Goal: Task Accomplishment & Management: Use online tool/utility

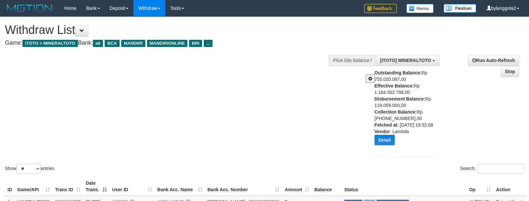
select select "**"
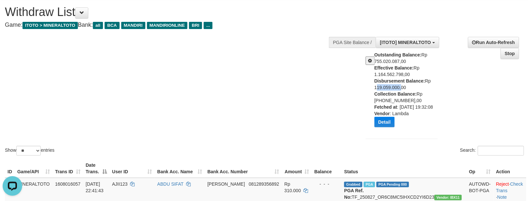
scroll to position [6, 0]
click at [242, 86] on div "Show ** ** ** *** entries Search:" at bounding box center [264, 78] width 529 height 158
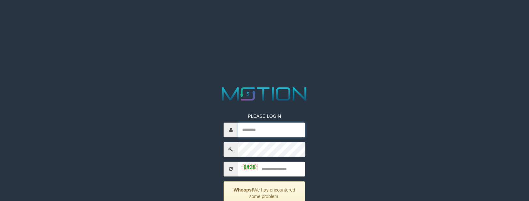
type input "**********"
click at [279, 169] on input "text" at bounding box center [271, 169] width 67 height 15
type input "****"
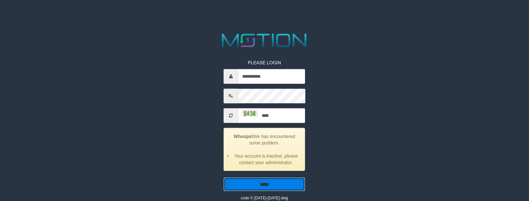
click at [224, 177] on input "*****" at bounding box center [264, 184] width 81 height 14
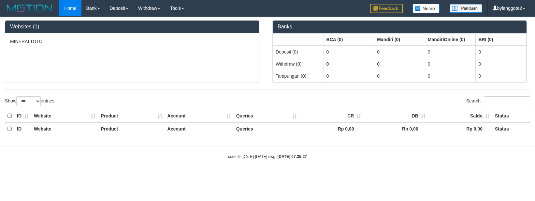
select select "***"
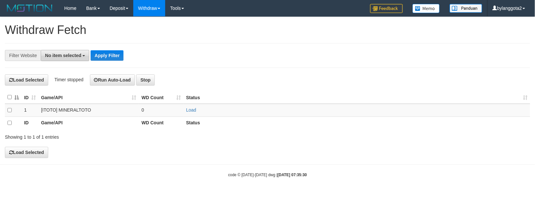
click at [67, 54] on span "No item selected" at bounding box center [63, 55] width 36 height 5
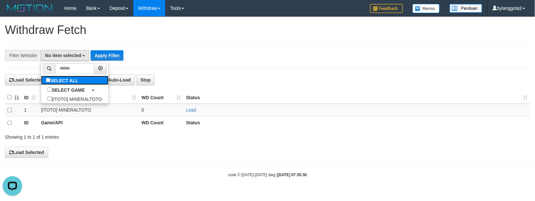
click at [66, 81] on label "SELECT ALL" at bounding box center [63, 80] width 44 height 9
select select "****"
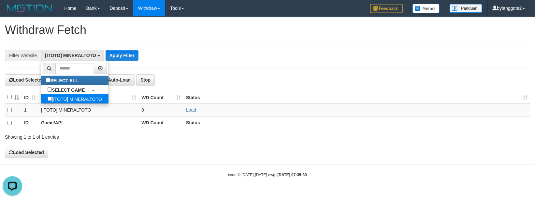
scroll to position [6, 0]
click at [9, 100] on th at bounding box center [13, 97] width 17 height 13
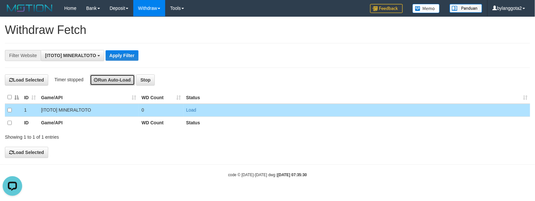
click at [108, 83] on button "Run Auto-Load" at bounding box center [112, 79] width 45 height 11
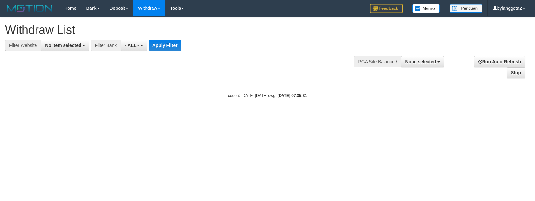
select select
click at [74, 47] on span "No item selected" at bounding box center [63, 45] width 36 height 5
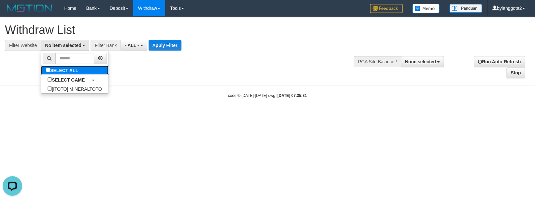
click at [77, 71] on label "SELECT ALL" at bounding box center [63, 70] width 44 height 9
select select "****"
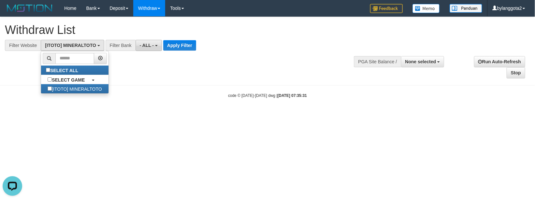
click at [154, 43] on span "- ALL -" at bounding box center [147, 45] width 14 height 5
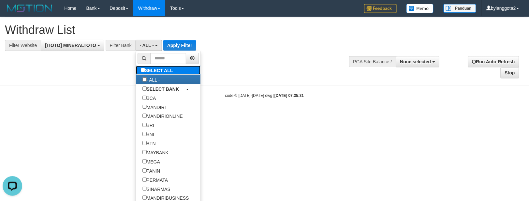
click at [152, 71] on label "SELECT ALL" at bounding box center [158, 70] width 44 height 9
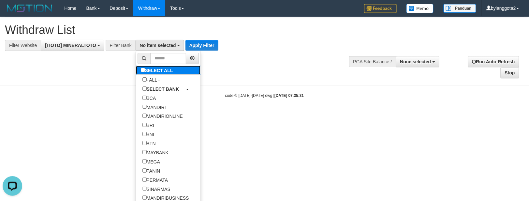
click at [152, 71] on label "SELECT ALL" at bounding box center [158, 70] width 44 height 9
select select "***"
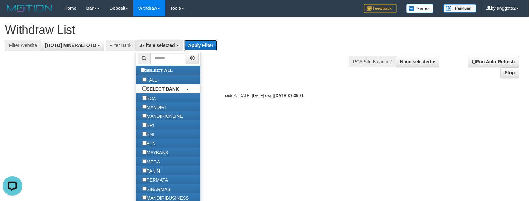
click at [202, 44] on button "Apply Filter" at bounding box center [200, 45] width 33 height 10
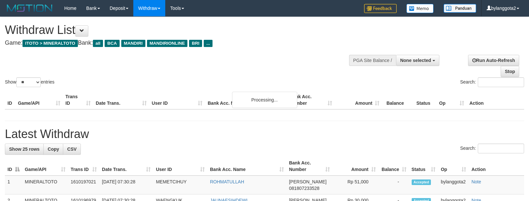
select select
select select "**"
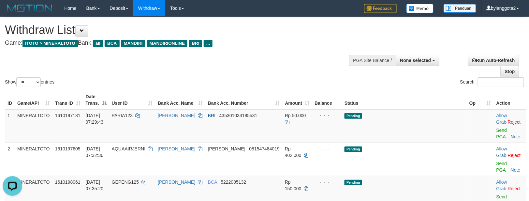
click at [307, 36] on h1 "Withdraw List" at bounding box center [175, 29] width 341 height 13
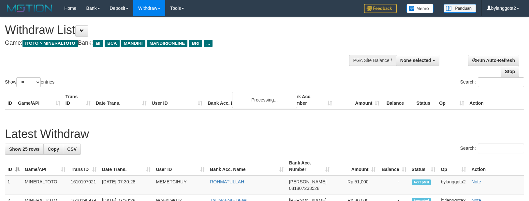
select select
select select "**"
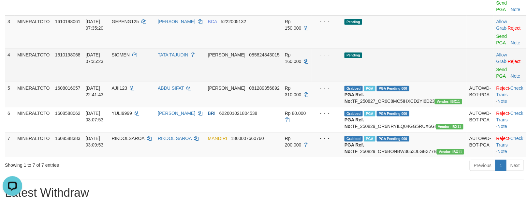
scroll to position [81, 0]
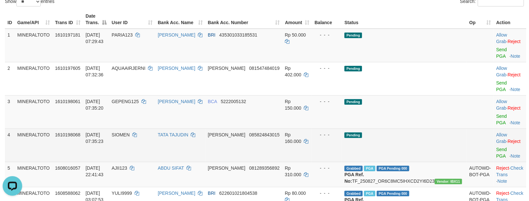
click at [429, 132] on td "Pending" at bounding box center [404, 144] width 125 height 33
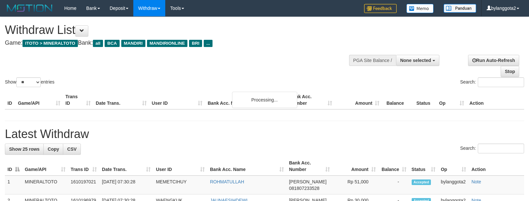
select select
select select "**"
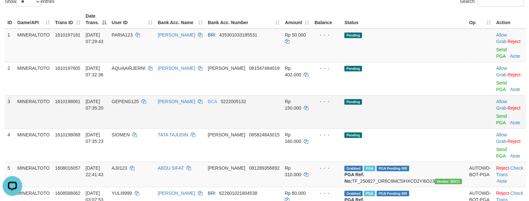
click at [418, 106] on td "Pending" at bounding box center [404, 111] width 125 height 33
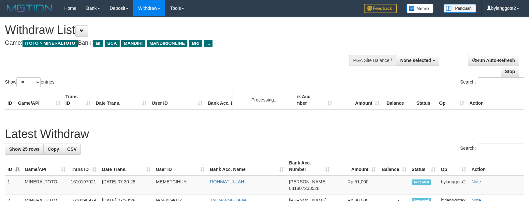
select select
select select "**"
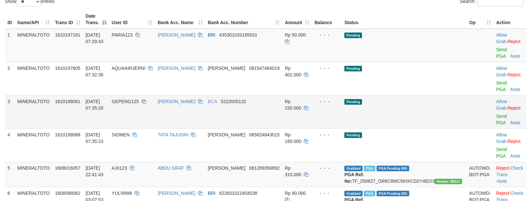
click at [442, 117] on td "Pending" at bounding box center [404, 111] width 125 height 33
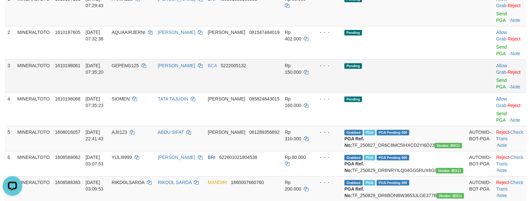
scroll to position [69, 0]
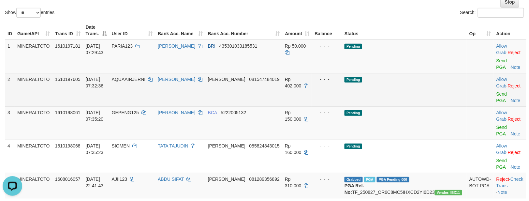
click at [418, 99] on td "Pending" at bounding box center [404, 89] width 125 height 33
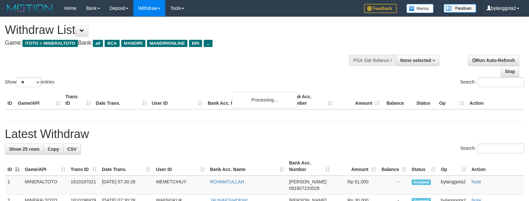
select select
select select "**"
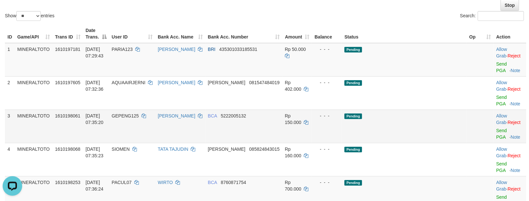
click at [445, 113] on td "Pending" at bounding box center [404, 126] width 125 height 33
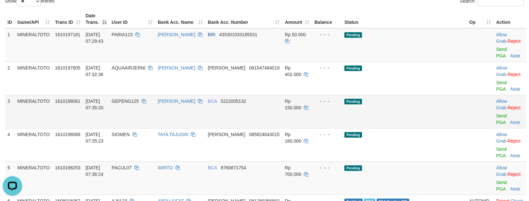
scroll to position [66, 0]
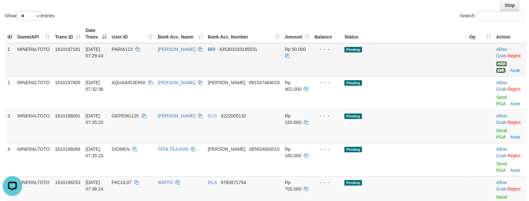
click at [496, 66] on link "Send PGA" at bounding box center [501, 67] width 11 height 12
click at [496, 95] on link "Send PGA" at bounding box center [501, 101] width 11 height 12
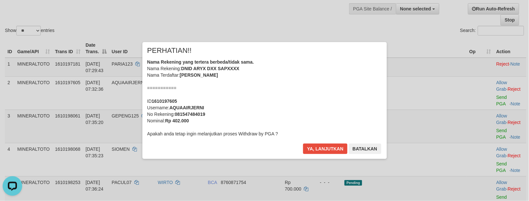
click at [301, 91] on div "Nama Rekening yang tertera berbeda/tidak sama. Nama Rekening: DNID ARYX DXX SAP…" at bounding box center [264, 98] width 235 height 78
click at [303, 143] on button "Ya, lanjutkan" at bounding box center [325, 148] width 44 height 10
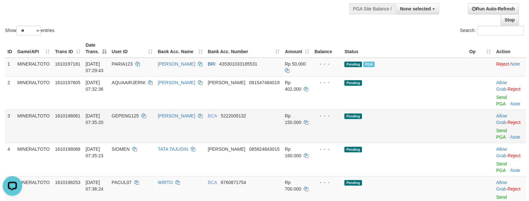
scroll to position [78, 0]
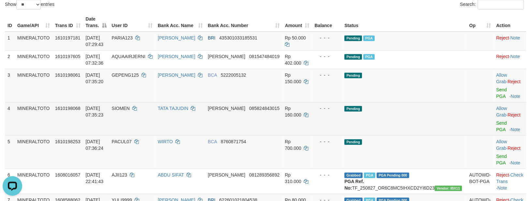
click at [443, 102] on td "Pending" at bounding box center [404, 118] width 125 height 33
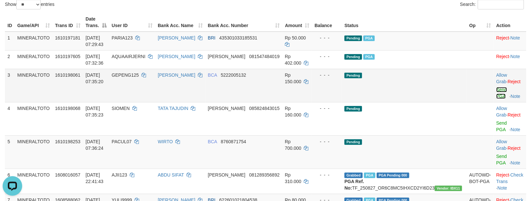
click at [496, 89] on link "Send PGA" at bounding box center [501, 93] width 11 height 12
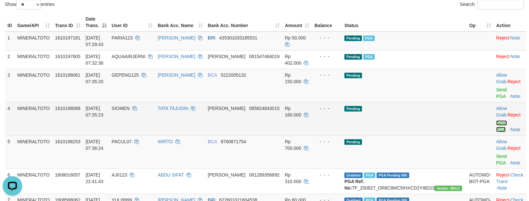
click at [496, 120] on link "Send PGA" at bounding box center [501, 126] width 11 height 12
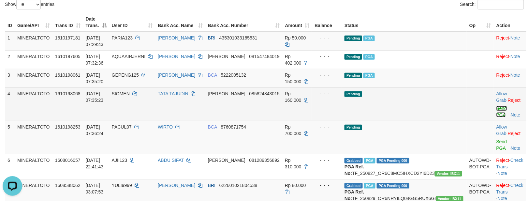
scroll to position [63, 0]
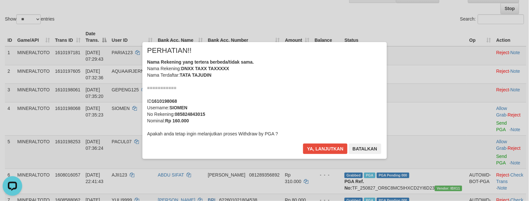
click at [359, 98] on div "Nama Rekening yang tertera berbeda/tidak sama. Nama Rekening: DNXX TAXX TAXXXXX…" at bounding box center [264, 98] width 235 height 78
click at [303, 143] on button "Ya, lanjutkan" at bounding box center [325, 148] width 44 height 10
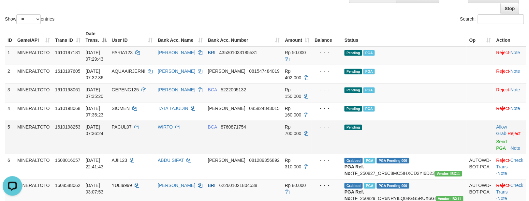
scroll to position [48, 0]
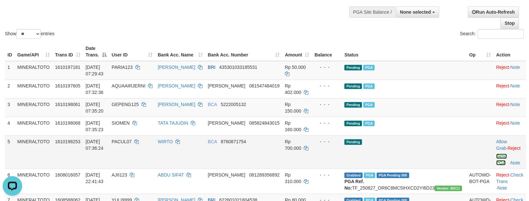
click at [496, 154] on link "Send PGA" at bounding box center [501, 160] width 11 height 12
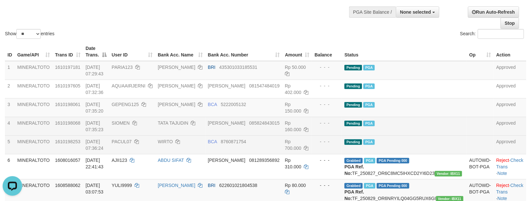
click at [417, 121] on td "Pending PGA" at bounding box center [404, 126] width 125 height 19
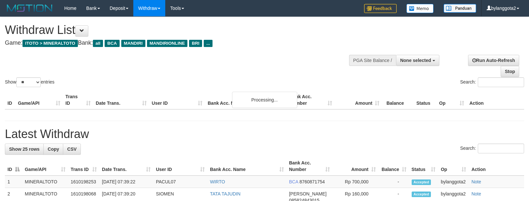
select select
select select "**"
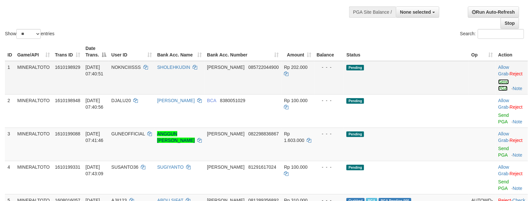
click at [498, 81] on link "Send PGA" at bounding box center [503, 85] width 11 height 12
click at [498, 112] on link "Send PGA" at bounding box center [503, 118] width 11 height 12
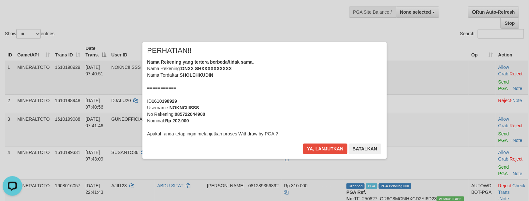
scroll to position [34, 0]
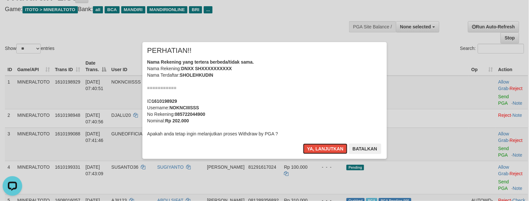
click at [322, 94] on div "Nama Rekening yang tertera berbeda/tidak sama. Nama Rekening: DNXX SHXXXXXXXXXX…" at bounding box center [264, 98] width 235 height 78
click at [303, 143] on button "Ya, lanjutkan" at bounding box center [325, 148] width 44 height 10
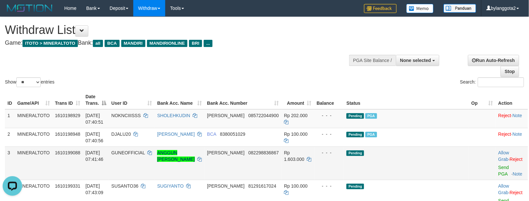
scroll to position [81, 0]
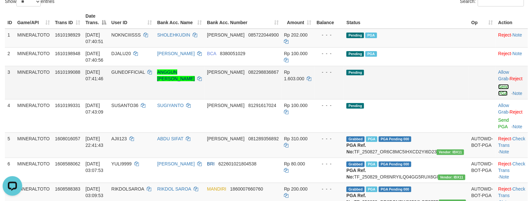
click at [498, 88] on link "Send PGA" at bounding box center [503, 90] width 11 height 12
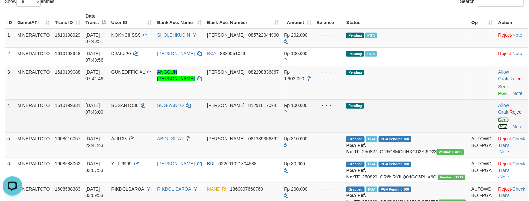
click at [498, 117] on link "Send PGA" at bounding box center [503, 123] width 11 height 12
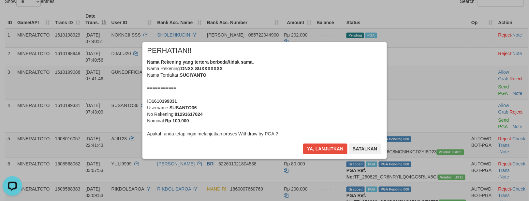
click at [335, 110] on div "Nama Rekening yang tertera berbeda/tidak sama. Nama Rekening: DNXX SUXXXXXXX Na…" at bounding box center [264, 98] width 235 height 78
click at [303, 143] on button "Ya, lanjutkan" at bounding box center [325, 148] width 44 height 10
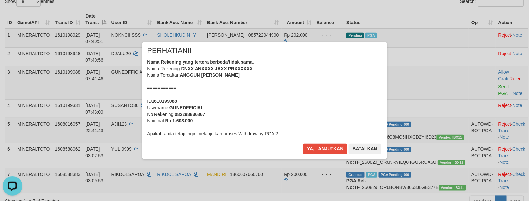
click at [328, 96] on div "Nama Rekening yang tertera berbeda/tidak sama. Nama Rekening: DNXX ANXXXX JAXX …" at bounding box center [264, 98] width 235 height 78
click at [303, 143] on button "Ya, lanjutkan" at bounding box center [325, 148] width 44 height 10
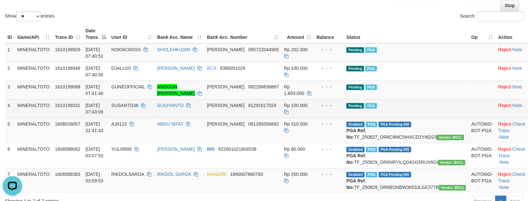
scroll to position [25, 0]
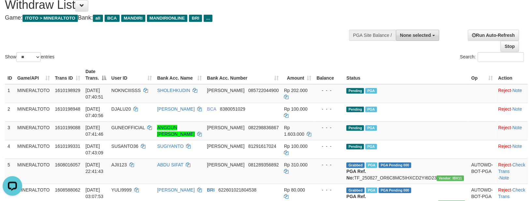
click at [410, 37] on span "None selected" at bounding box center [415, 35] width 31 height 5
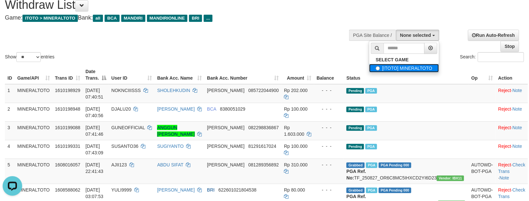
click at [393, 68] on label "[ITOTO] MINERALTOTO" at bounding box center [404, 68] width 70 height 8
select select "****"
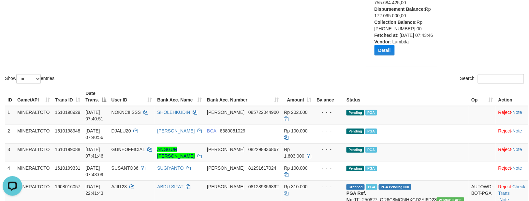
scroll to position [70, 0]
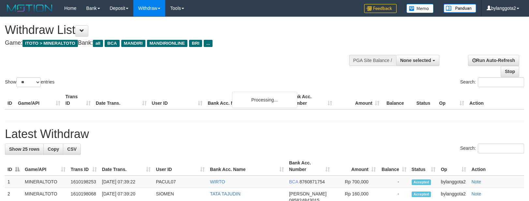
select select
select select "**"
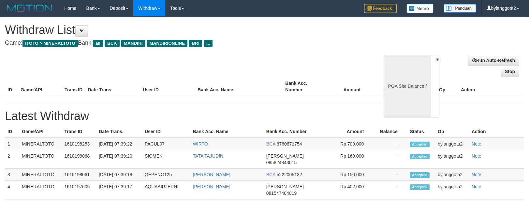
select select
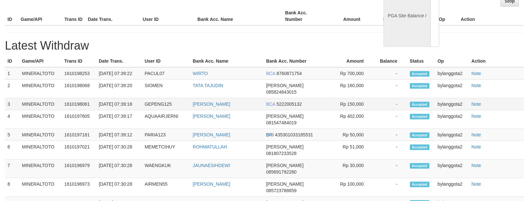
select select "**"
select select
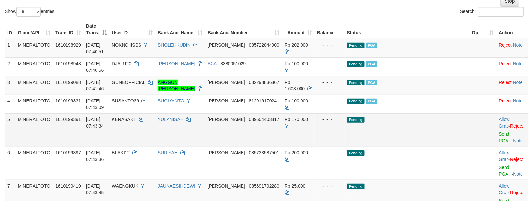
click at [426, 113] on td "Pending" at bounding box center [406, 129] width 125 height 33
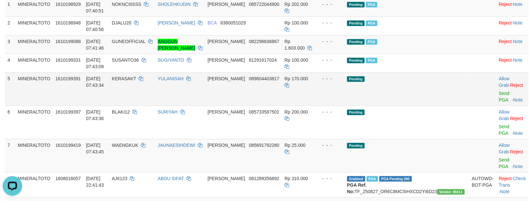
scroll to position [0, 0]
click at [499, 92] on link "Send PGA" at bounding box center [504, 97] width 11 height 12
click at [499, 126] on link "Send PGA" at bounding box center [504, 130] width 11 height 12
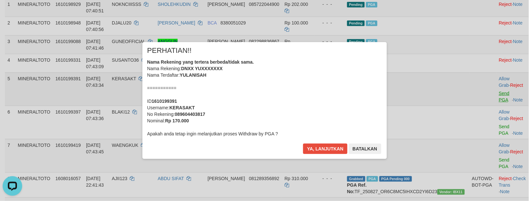
click at [491, 153] on div "× PERHATIAN!! Nama Rekening yang tertera berbeda/tidak sama. Nama Rekening: DNX…" at bounding box center [264, 100] width 529 height 143
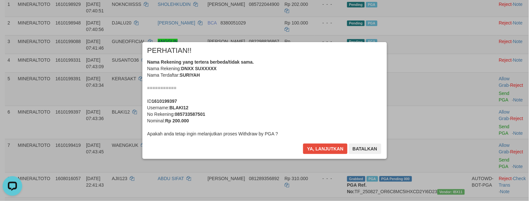
click at [342, 73] on div "Nama Rekening yang tertera berbeda/tidak sama. Nama Rekening: DNXX SUXXXXX Nama…" at bounding box center [264, 98] width 235 height 78
click at [303, 143] on button "Ya, lanjutkan" at bounding box center [325, 148] width 44 height 10
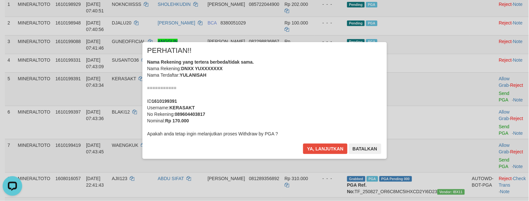
click at [331, 88] on div "Nama Rekening yang tertera berbeda/tidak sama. Nama Rekening: DNXX YUXXXXXXX Na…" at bounding box center [264, 98] width 235 height 78
click at [303, 143] on button "Ya, lanjutkan" at bounding box center [325, 148] width 44 height 10
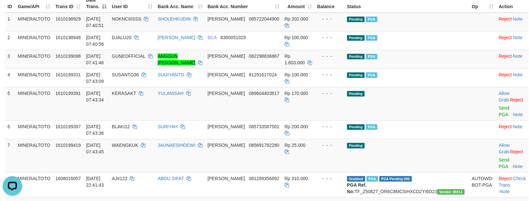
click at [417, 106] on div "× PERHATIAN!! Nama Rekening yang tertera berbeda/tidak sama. Nama Rekening: DNX…" at bounding box center [264, 100] width 381 height 117
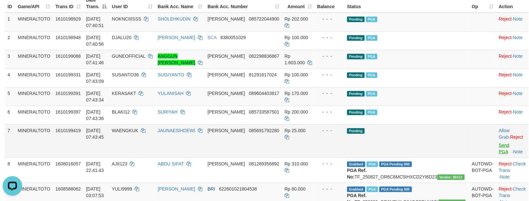
scroll to position [82, 0]
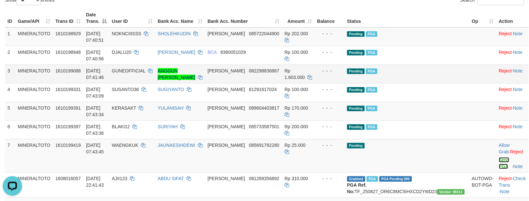
click at [499, 157] on link "Send PGA" at bounding box center [504, 163] width 11 height 12
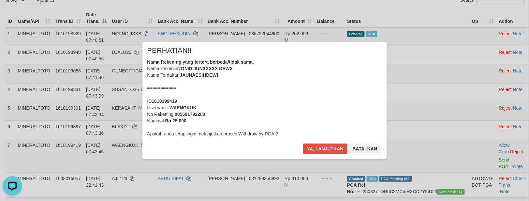
click at [292, 103] on div "Nama Rekening yang tertera berbeda/tidak sama. Nama Rekening: DNID JUNXXXXX DEW…" at bounding box center [264, 98] width 235 height 78
click at [303, 143] on button "Ya, lanjutkan" at bounding box center [325, 148] width 44 height 10
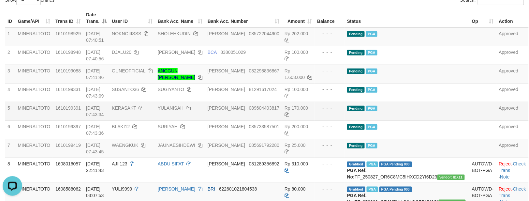
click at [442, 102] on td "Pending PGA" at bounding box center [406, 111] width 125 height 19
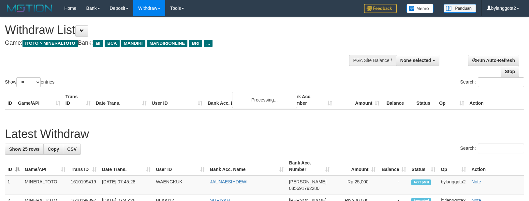
select select
select select "**"
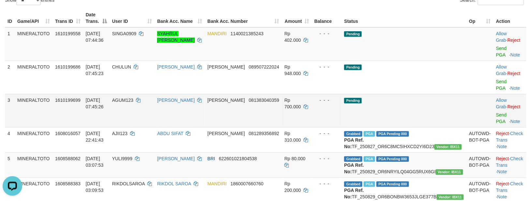
click at [426, 94] on td "Pending" at bounding box center [404, 110] width 125 height 33
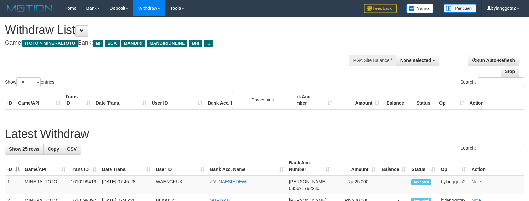
select select
select select "**"
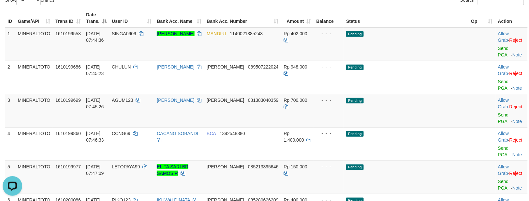
click at [426, 94] on td "Pending" at bounding box center [406, 110] width 125 height 33
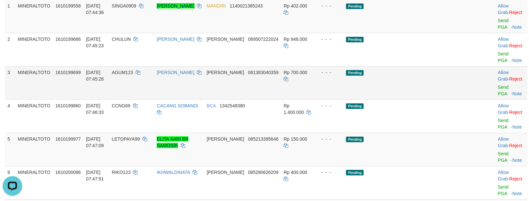
scroll to position [71, 0]
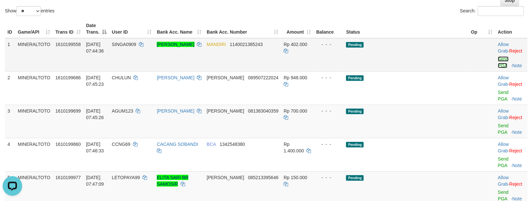
click at [498, 59] on link "Send PGA" at bounding box center [503, 62] width 11 height 12
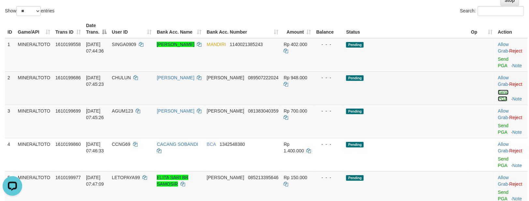
click at [498, 90] on link "Send PGA" at bounding box center [503, 96] width 11 height 12
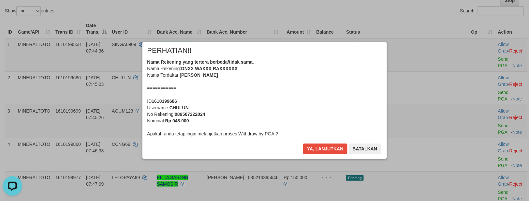
click at [321, 89] on div "Nama Rekening yang tertera berbeda/tidak sama. Nama Rekening: DNXX WAXXX RAXXXX…" at bounding box center [264, 98] width 235 height 78
click at [303, 143] on button "Ya, lanjutkan" at bounding box center [325, 148] width 44 height 10
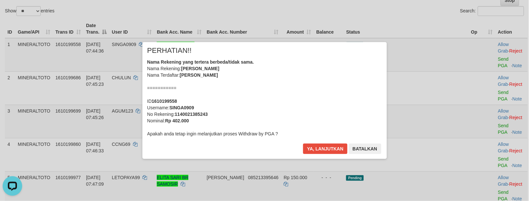
click at [321, 89] on div "Nama Rekening yang tertera berbeda/tidak sama. Nama Rekening: SYAHRUL JODY HERL…" at bounding box center [264, 98] width 235 height 78
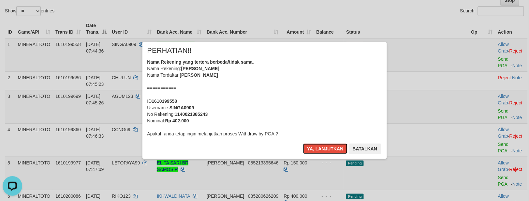
click at [303, 143] on button "Ya, lanjutkan" at bounding box center [325, 148] width 44 height 10
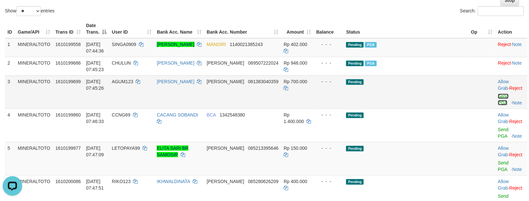
click at [498, 94] on link "Send PGA" at bounding box center [503, 100] width 11 height 12
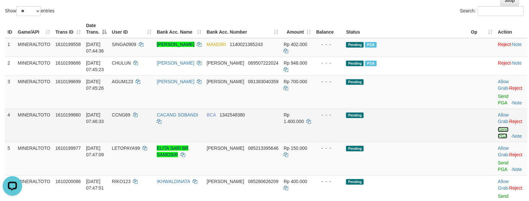
drag, startPoint x: 492, startPoint y: 88, endPoint x: 492, endPoint y: 122, distance: 34.2
click at [498, 127] on link "Send PGA" at bounding box center [503, 133] width 11 height 12
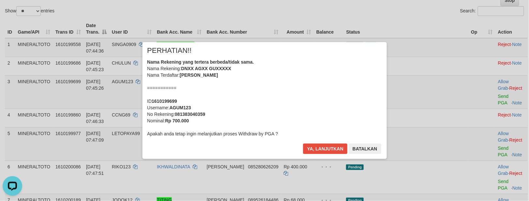
click at [318, 91] on div "Nama Rekening yang tertera berbeda/tidak sama. Nama Rekening: DNXX AGXX GUXXXXX…" at bounding box center [264, 98] width 235 height 78
click at [303, 143] on button "Ya, lanjutkan" at bounding box center [325, 148] width 44 height 10
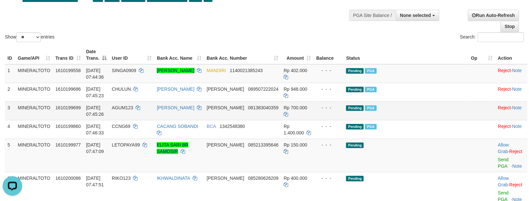
scroll to position [86, 0]
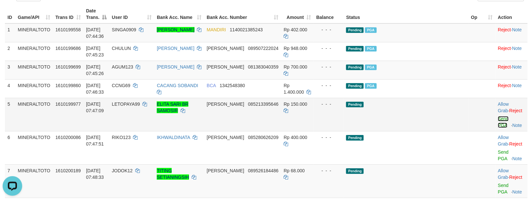
click at [498, 116] on link "Send PGA" at bounding box center [503, 122] width 11 height 12
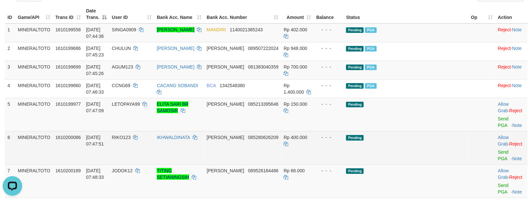
click at [498, 147] on div at bounding box center [511, 148] width 27 height 2
click at [495, 149] on td "Allow Grab · Reject Send PGA · Note" at bounding box center [511, 147] width 32 height 33
click at [498, 149] on link "Send PGA" at bounding box center [503, 155] width 11 height 12
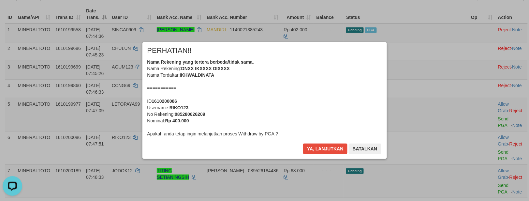
click at [272, 95] on div "Nama Rekening yang tertera berbeda/tidak sama. Nama Rekening: DNXX IKXXXX DIXXX…" at bounding box center [264, 98] width 235 height 78
click at [303, 143] on button "Ya, lanjutkan" at bounding box center [325, 148] width 44 height 10
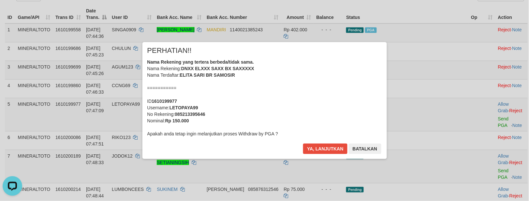
click at [272, 95] on div "Nama Rekening yang tertera berbeda/tidak sama. Nama Rekening: DNXX ELXXX SAXX B…" at bounding box center [264, 98] width 235 height 78
click at [303, 143] on button "Ya, lanjutkan" at bounding box center [325, 148] width 44 height 10
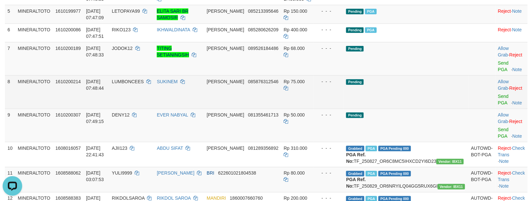
scroll to position [180, 0]
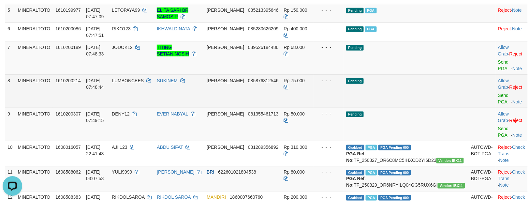
click at [432, 80] on td "Pending" at bounding box center [406, 90] width 125 height 33
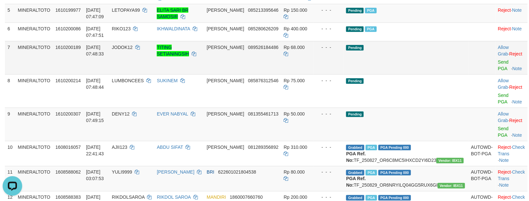
click at [495, 66] on td "Allow Grab · Reject Send PGA · Note" at bounding box center [511, 57] width 32 height 33
click at [498, 64] on link "Send PGA" at bounding box center [503, 65] width 11 height 12
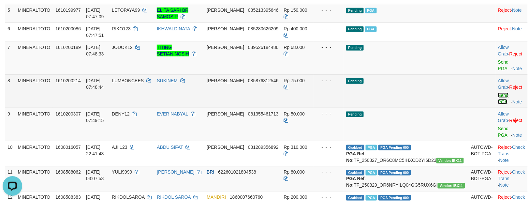
click at [498, 94] on link "Send PGA" at bounding box center [503, 99] width 11 height 12
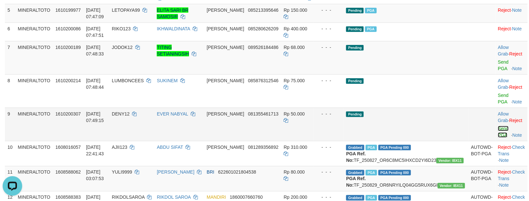
click at [498, 126] on link "Send PGA" at bounding box center [503, 132] width 11 height 12
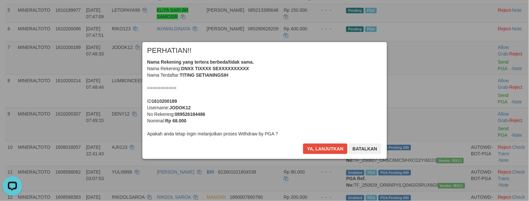
click at [312, 93] on div "Nama Rekening yang tertera berbeda/tidak sama. Nama Rekening: DNXX TIXXXX SEXXX…" at bounding box center [264, 98] width 235 height 78
click at [303, 143] on button "Ya, lanjutkan" at bounding box center [325, 148] width 44 height 10
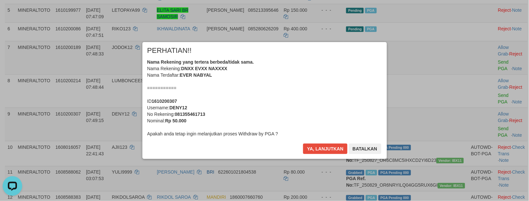
scroll to position [165, 0]
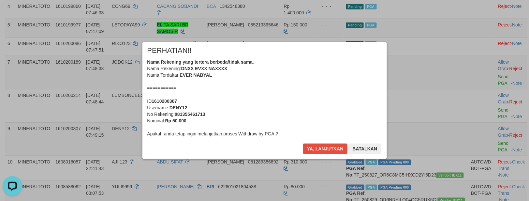
click at [312, 93] on div "Nama Rekening yang tertera berbeda/tidak sama. Nama Rekening: DNXX EVXX NAXXXX …" at bounding box center [264, 98] width 235 height 78
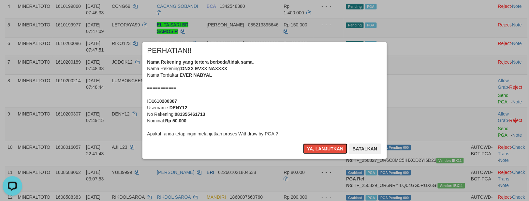
click at [303, 143] on button "Ya, lanjutkan" at bounding box center [325, 148] width 44 height 10
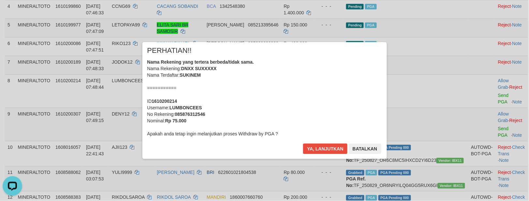
click at [314, 93] on div "Nama Rekening yang tertera berbeda/tidak sama. Nama Rekening: DNXX SUXXXXX Nama…" at bounding box center [264, 98] width 235 height 78
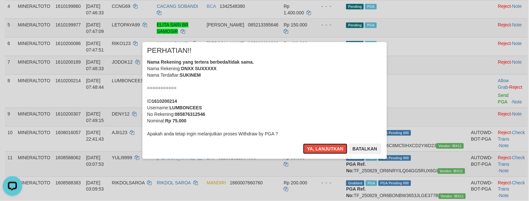
click at [303, 143] on button "Ya, lanjutkan" at bounding box center [325, 148] width 44 height 10
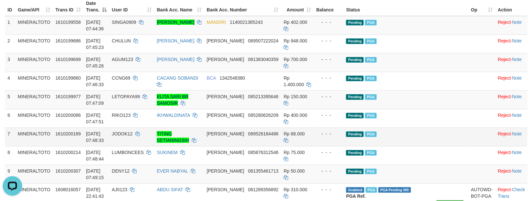
scroll to position [69, 0]
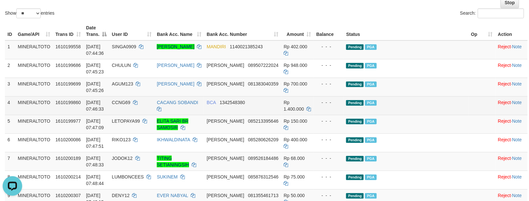
click at [109, 96] on td "01/09/2025 07:46:33" at bounding box center [96, 105] width 26 height 19
click at [130, 100] on span "CCNG69" at bounding box center [121, 102] width 19 height 5
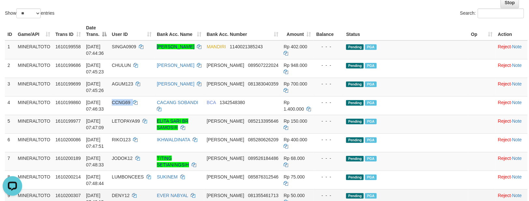
copy td "CCNG69"
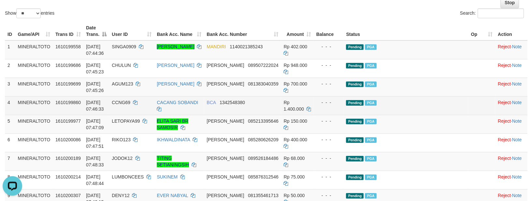
click at [431, 96] on td "Pending PGA" at bounding box center [406, 105] width 125 height 19
copy span "1342548380"
drag, startPoint x: 279, startPoint y: 96, endPoint x: 249, endPoint y: 99, distance: 30.1
click at [249, 99] on td "BCA 1342548380" at bounding box center [242, 105] width 77 height 19
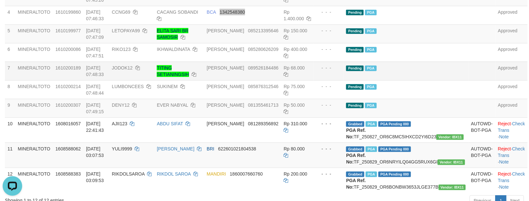
scroll to position [150, 0]
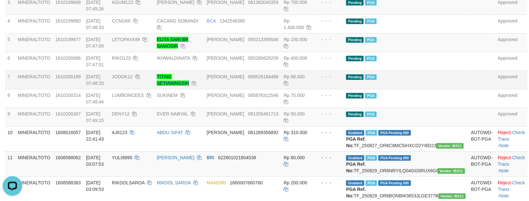
click at [428, 74] on td "Pending PGA" at bounding box center [406, 79] width 125 height 19
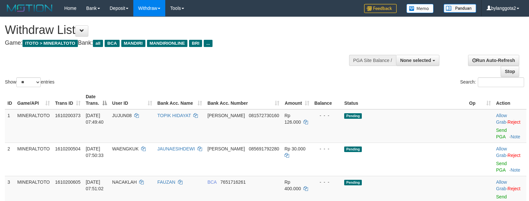
select select
select select "**"
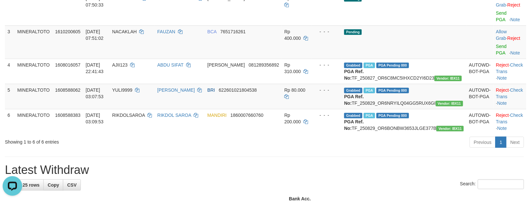
click at [393, 136] on div "Previous 1 Next" at bounding box center [374, 143] width 299 height 14
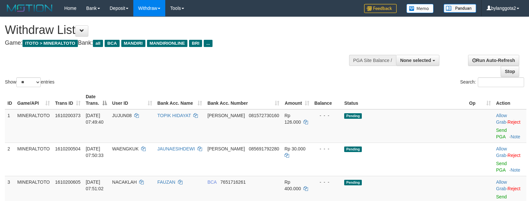
select select
select select "**"
click at [496, 127] on link "Send PGA" at bounding box center [501, 133] width 11 height 12
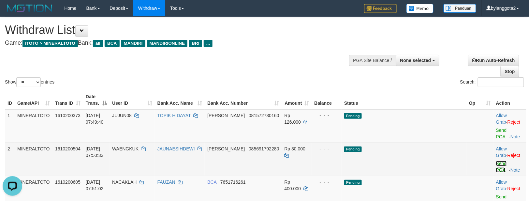
click at [497, 161] on link "Send PGA" at bounding box center [501, 167] width 11 height 12
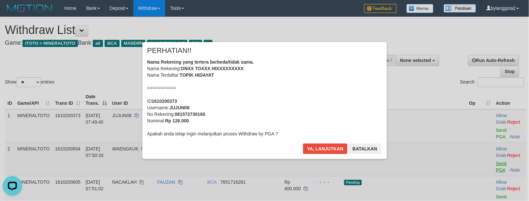
click at [491, 175] on div "× PERHATIAN!! Nama Rekening yang tertera berbeda/tidak sama. Nama Rekening: DNX…" at bounding box center [264, 100] width 529 height 201
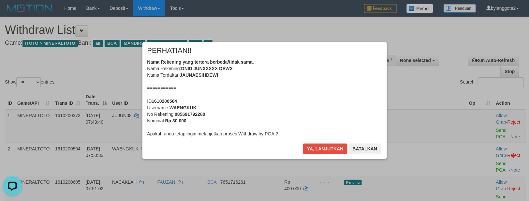
scroll to position [41, 0]
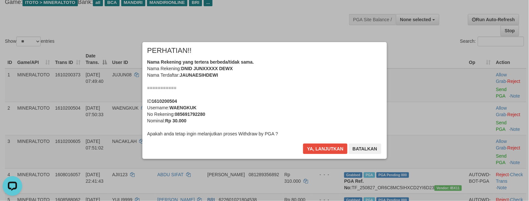
click at [330, 80] on div "Nama Rekening yang tertera berbeda/tidak sama. Nama Rekening: DNID JUNXXXXX DEW…" at bounding box center [264, 98] width 235 height 78
click at [303, 143] on button "Ya, lanjutkan" at bounding box center [325, 148] width 44 height 10
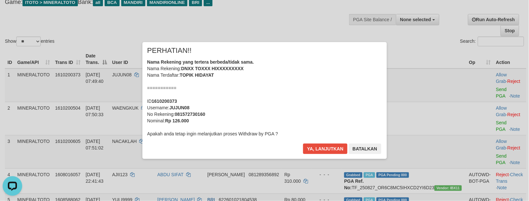
scroll to position [33, 0]
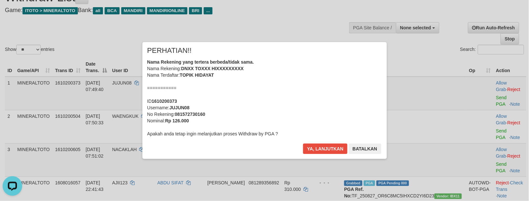
click at [329, 86] on div "Nama Rekening yang tertera berbeda/tidak sama. Nama Rekening: DNXX TOXXX HIXXXX…" at bounding box center [264, 98] width 235 height 78
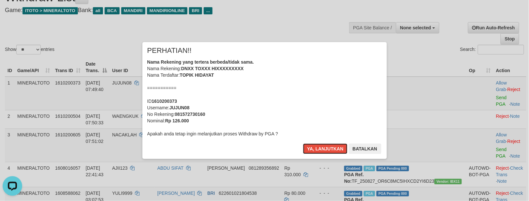
click at [303, 143] on button "Ya, lanjutkan" at bounding box center [325, 148] width 44 height 10
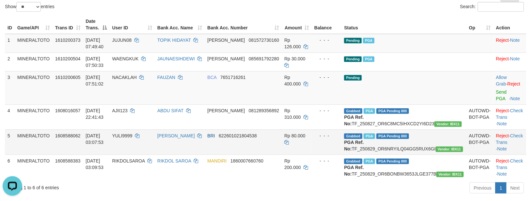
scroll to position [35, 0]
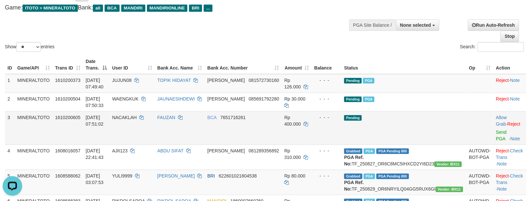
click at [451, 111] on td "Pending" at bounding box center [404, 127] width 125 height 33
click at [496, 129] on link "Send PGA" at bounding box center [501, 135] width 11 height 12
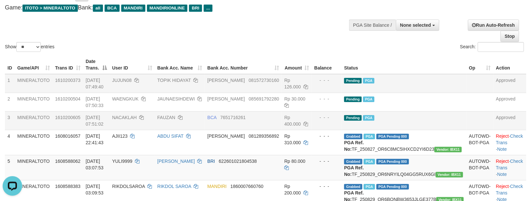
click at [445, 84] on td "Pending PGA" at bounding box center [404, 83] width 125 height 19
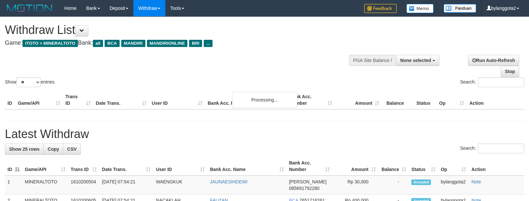
select select
select select "**"
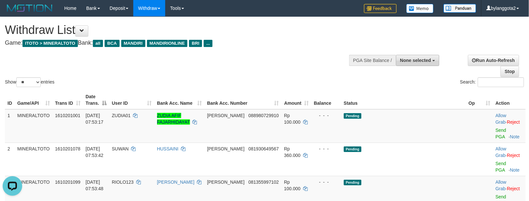
click at [420, 58] on span "None selected" at bounding box center [415, 60] width 31 height 5
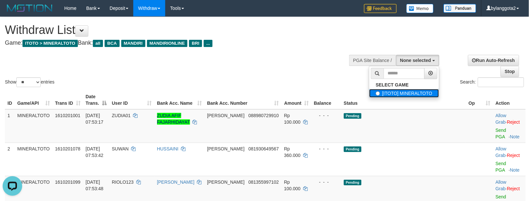
click at [404, 91] on label "[ITOTO] MINERALTOTO" at bounding box center [404, 93] width 70 height 8
select select "****"
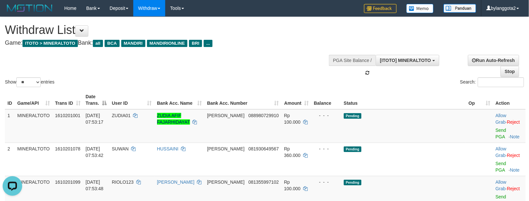
scroll to position [6, 0]
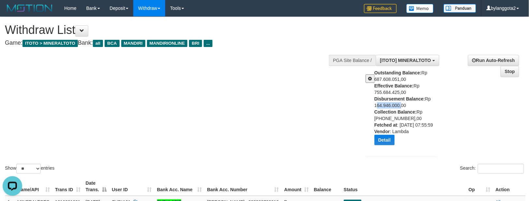
drag, startPoint x: 368, startPoint y: 103, endPoint x: 400, endPoint y: 106, distance: 31.8
click at [400, 106] on div "Outstanding Balance: Rp 687.608.051,00 Effective Balance: Rp 755.684.425,00 Dis…" at bounding box center [401, 109] width 81 height 81
copy div "164.946.000"
